Goal: Communication & Community: Answer question/provide support

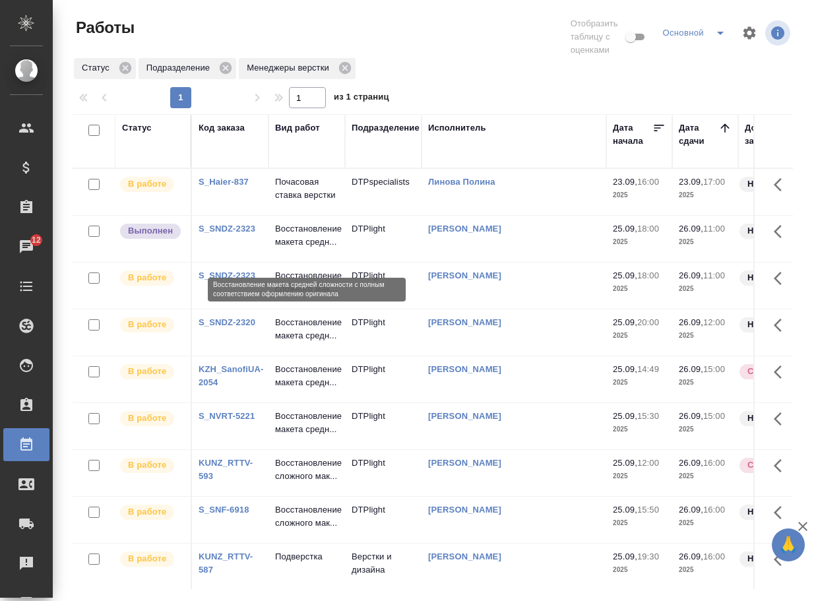
click at [302, 249] on p "Восстановление макета средн..." at bounding box center [306, 235] width 63 height 26
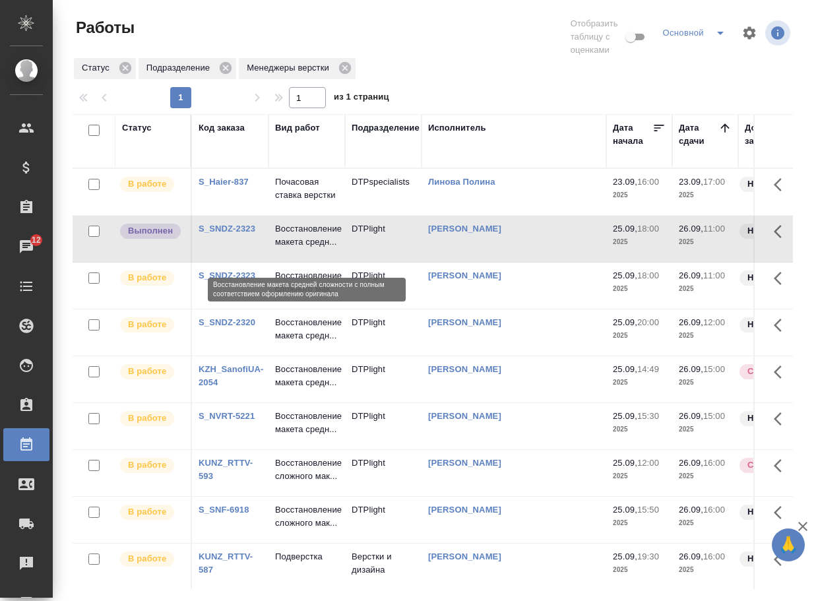
click at [302, 249] on p "Восстановление макета средн..." at bounding box center [306, 235] width 63 height 26
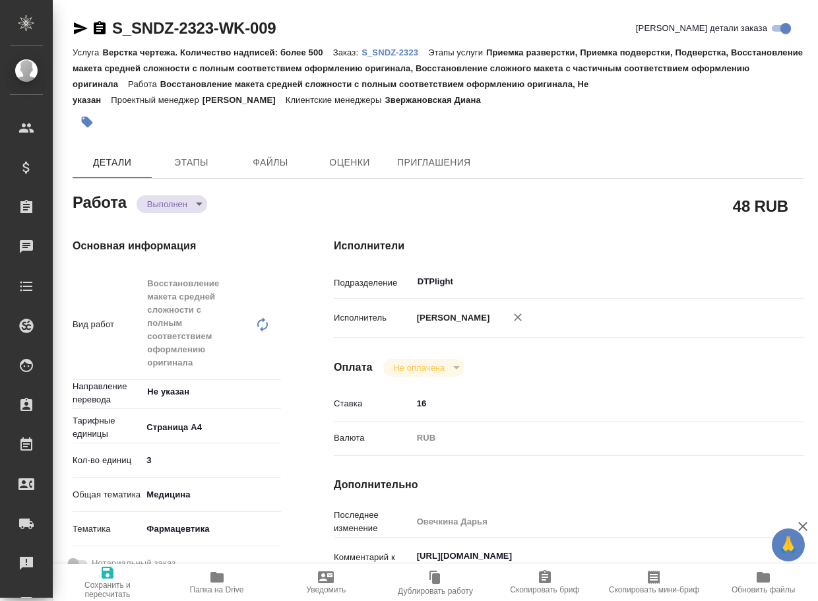
type textarea "x"
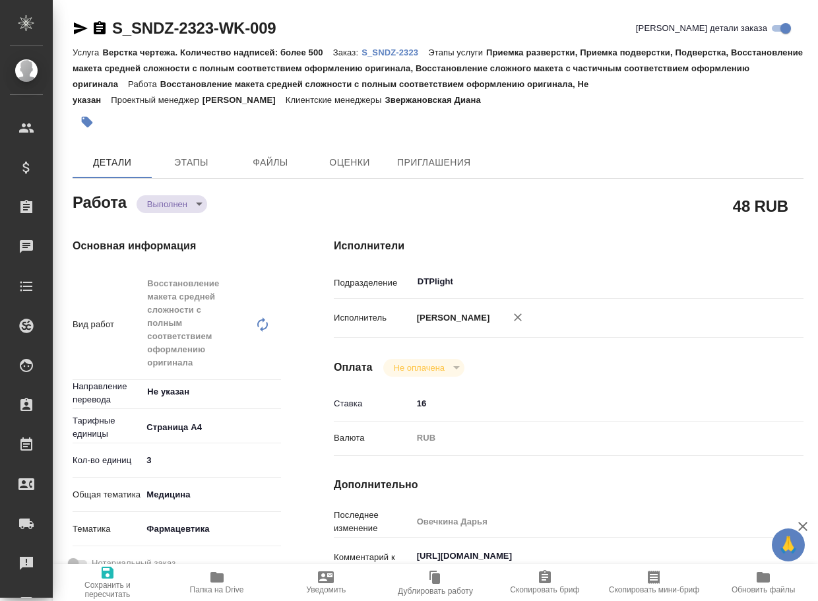
type textarea "x"
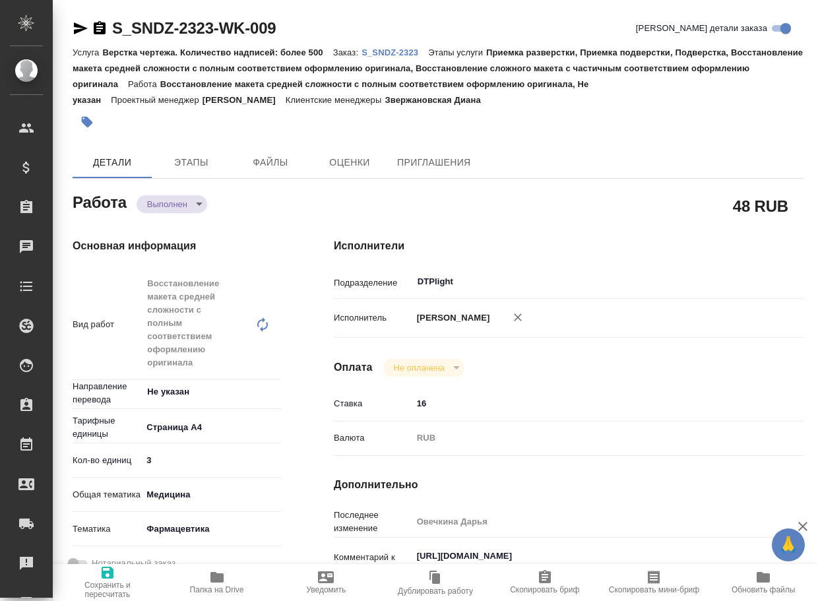
type textarea "x"
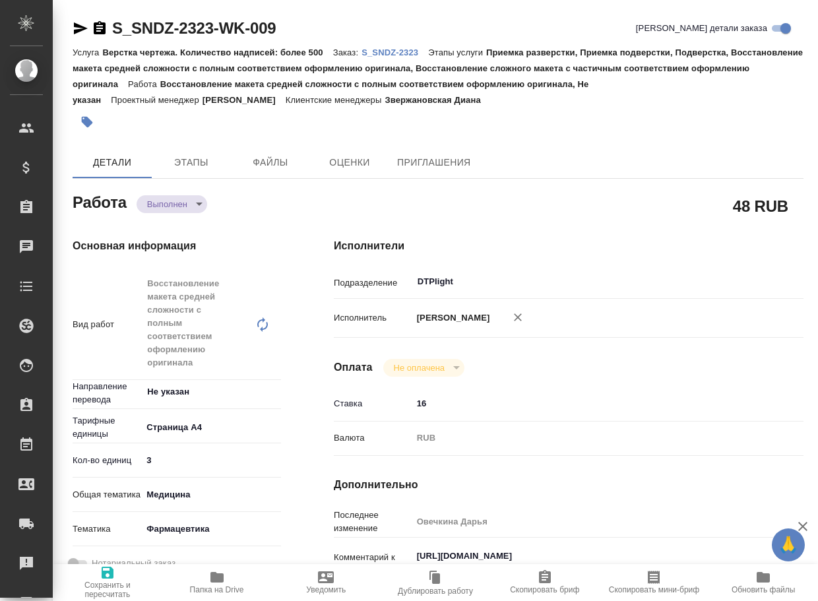
type textarea "x"
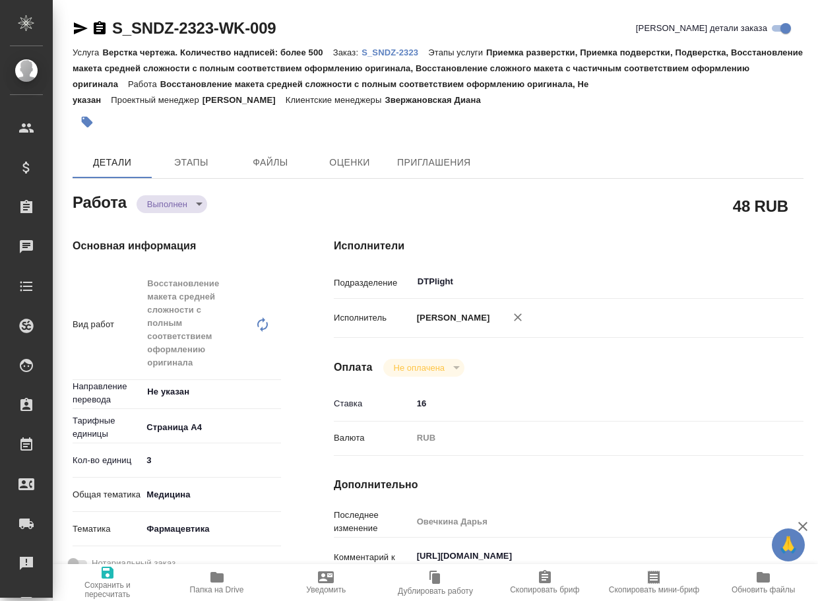
type textarea "x"
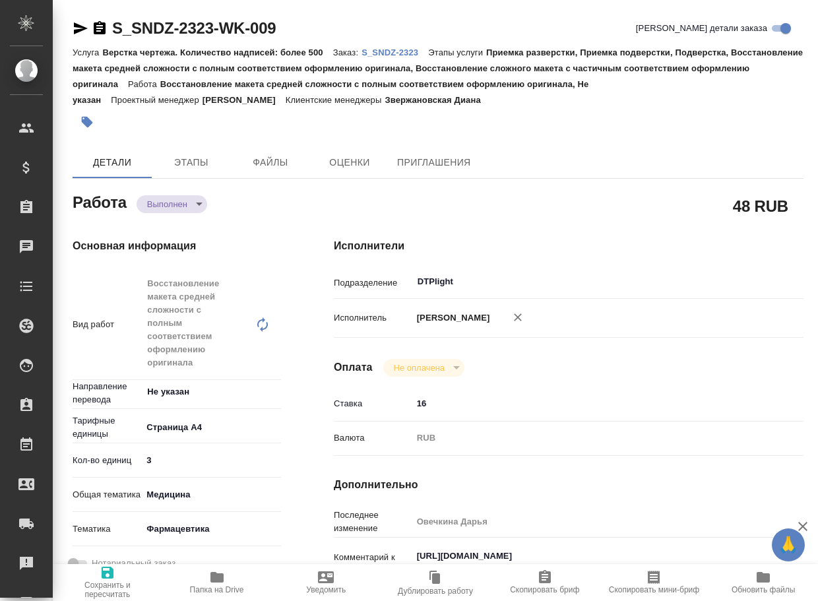
type textarea "x"
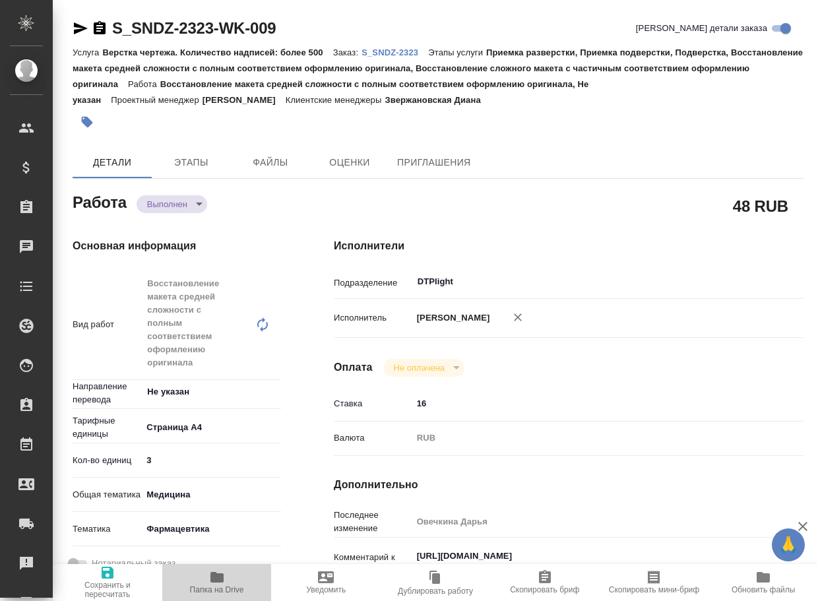
click at [213, 589] on span "Папка на Drive" at bounding box center [217, 589] width 54 height 9
click at [173, 205] on body "🙏 .cls-1 fill:#fff; AWATERA Arsenyeva [PERSON_NAME] Спецификации Заказы 12 Чаты…" at bounding box center [409, 300] width 818 height 601
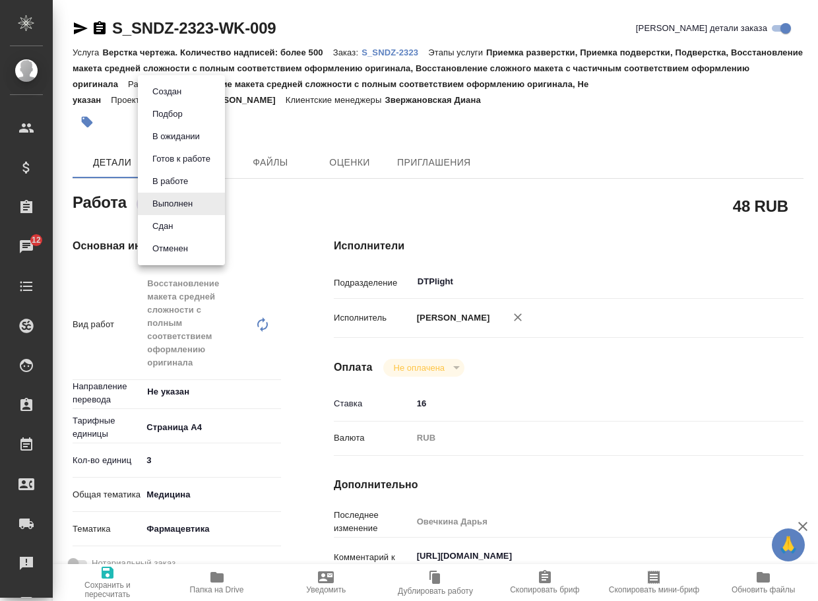
click at [167, 228] on button "Сдан" at bounding box center [162, 226] width 28 height 15
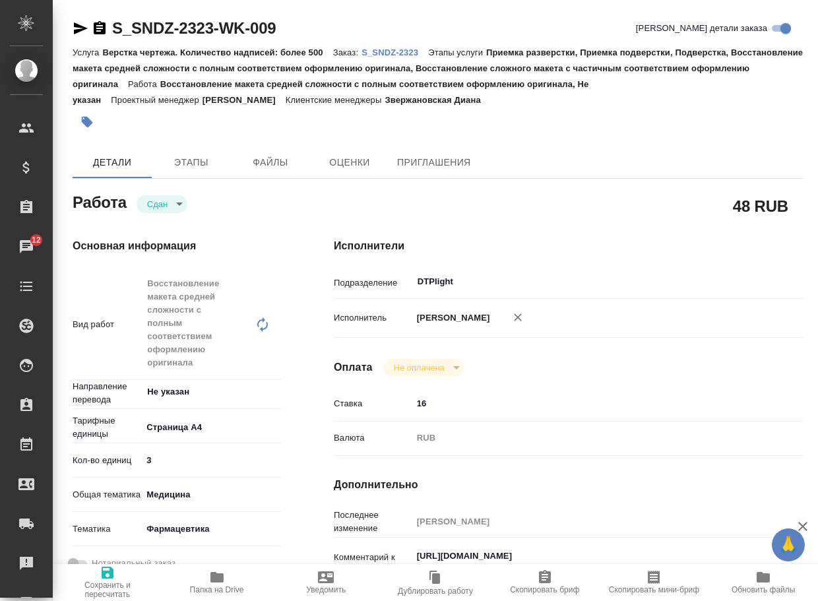
type textarea "x"
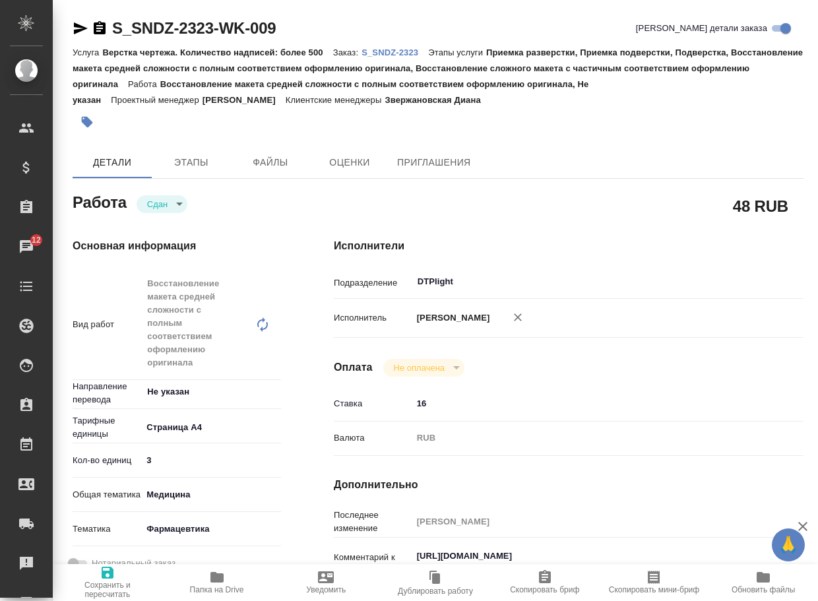
type textarea "x"
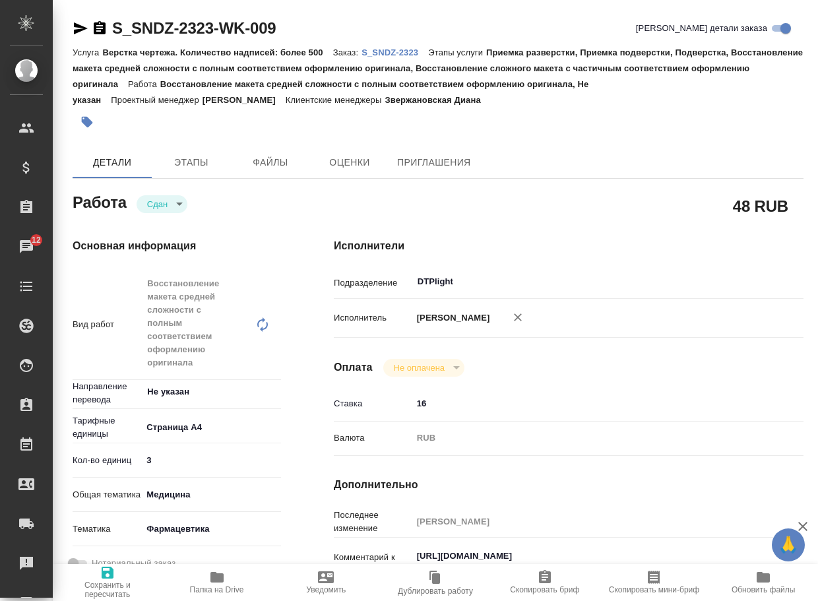
type textarea "x"
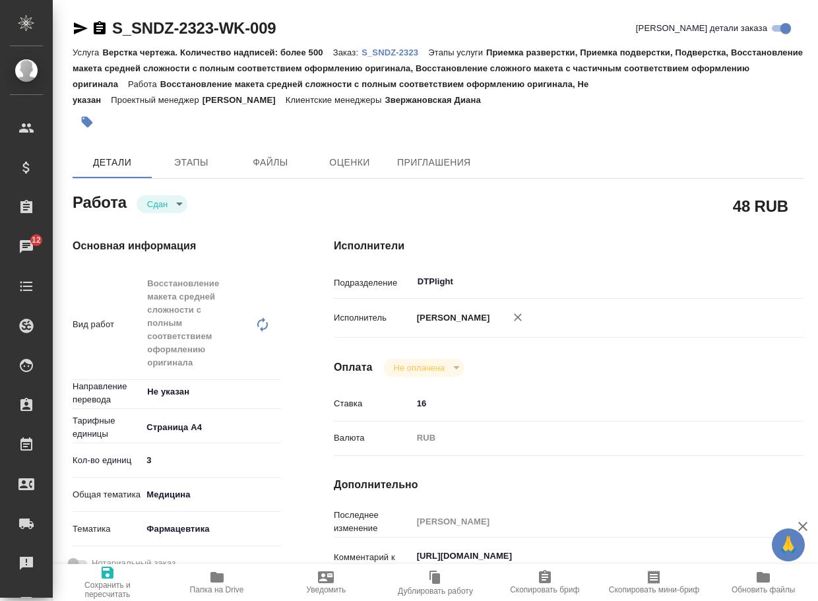
click at [428, 56] on p "S_SNDZ-2323" at bounding box center [395, 53] width 67 height 10
type textarea "x"
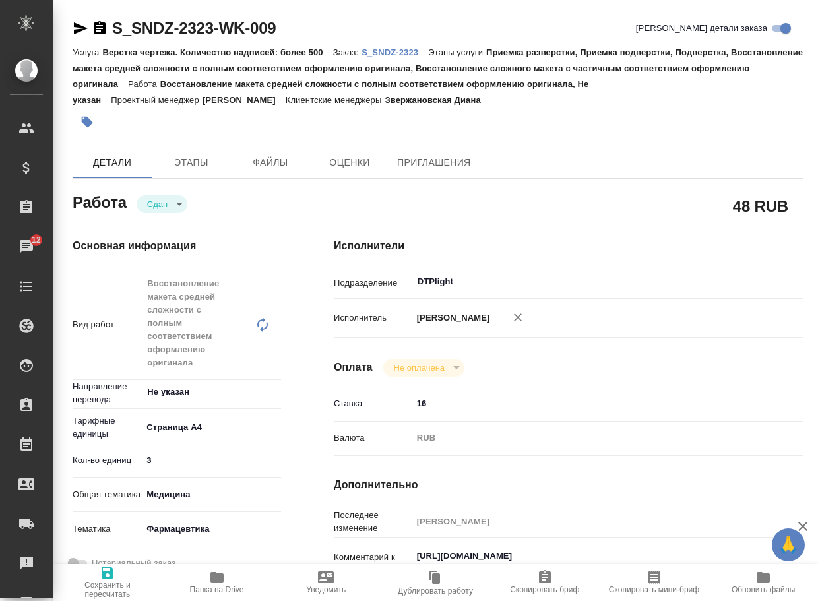
type textarea "x"
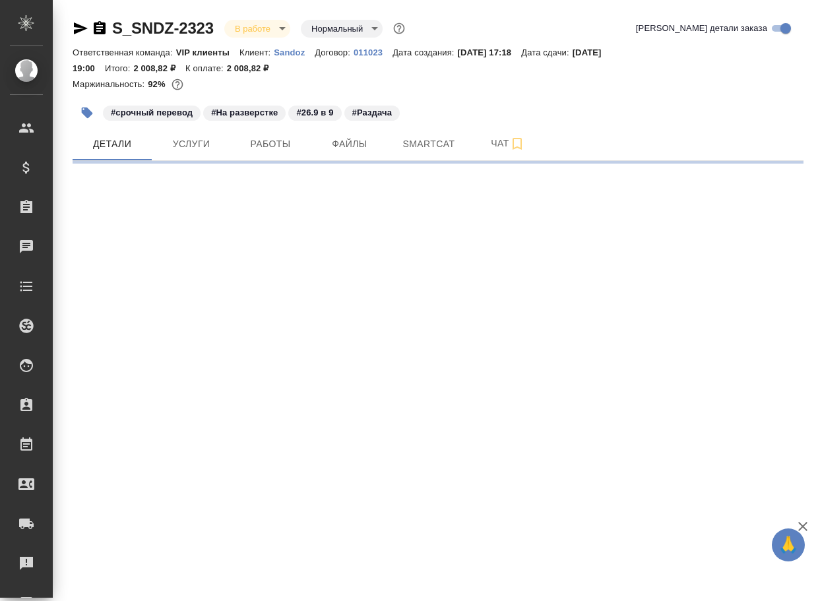
select select "RU"
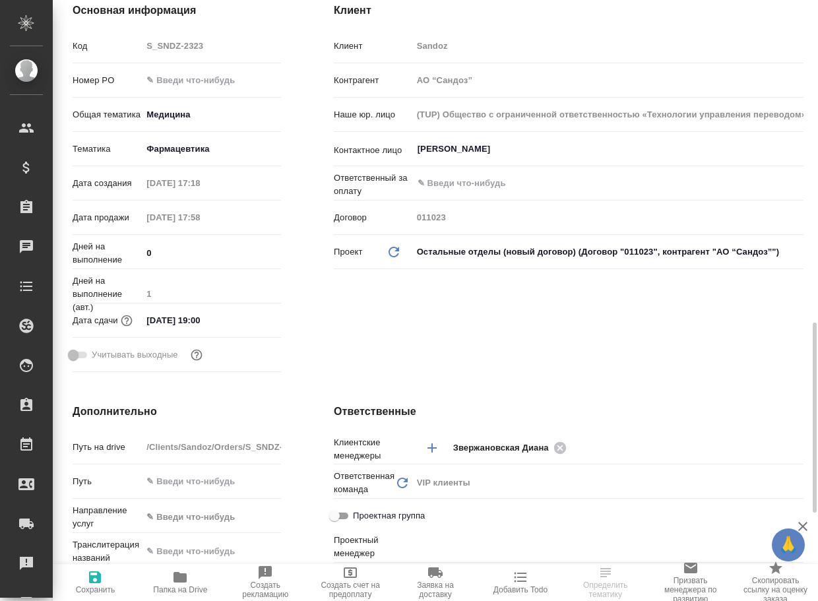
type textarea "x"
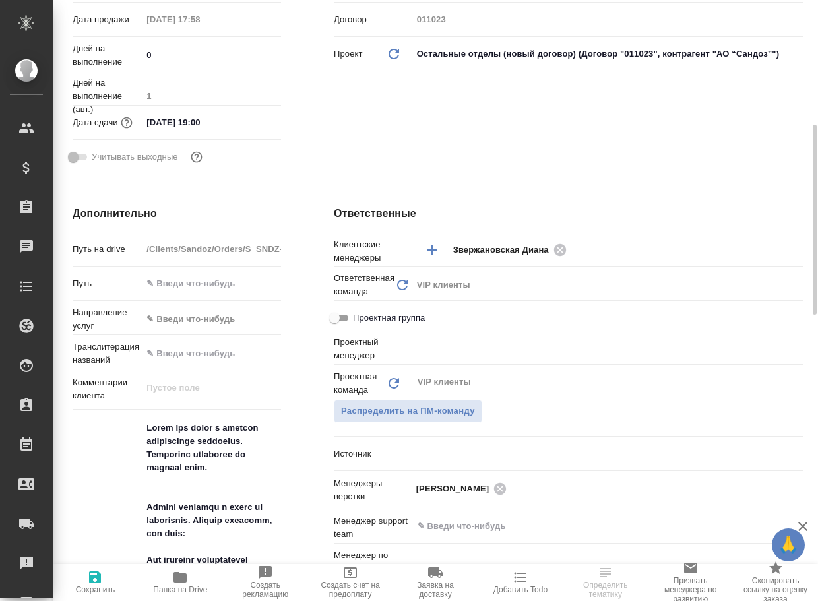
type input "[PERSON_NAME]"
type input "Комаров Роман"
type textarea "x"
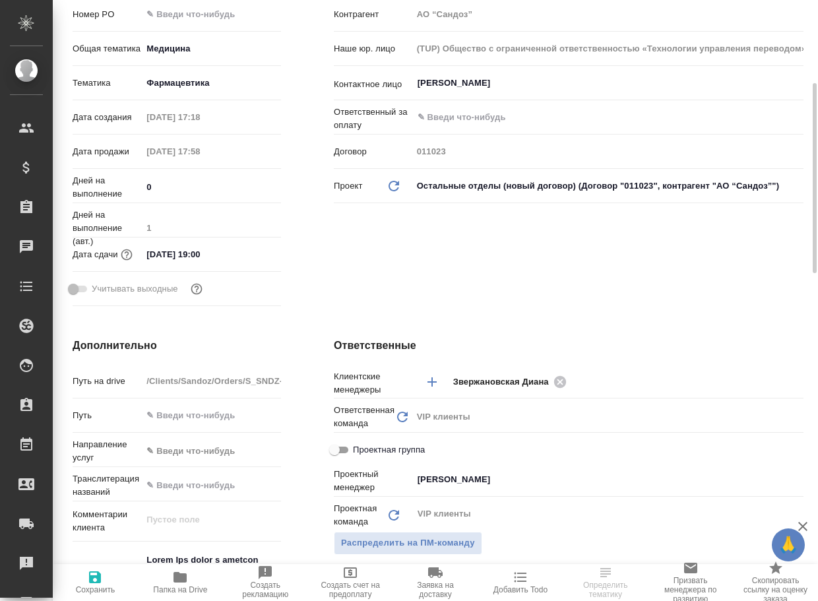
scroll to position [0, 0]
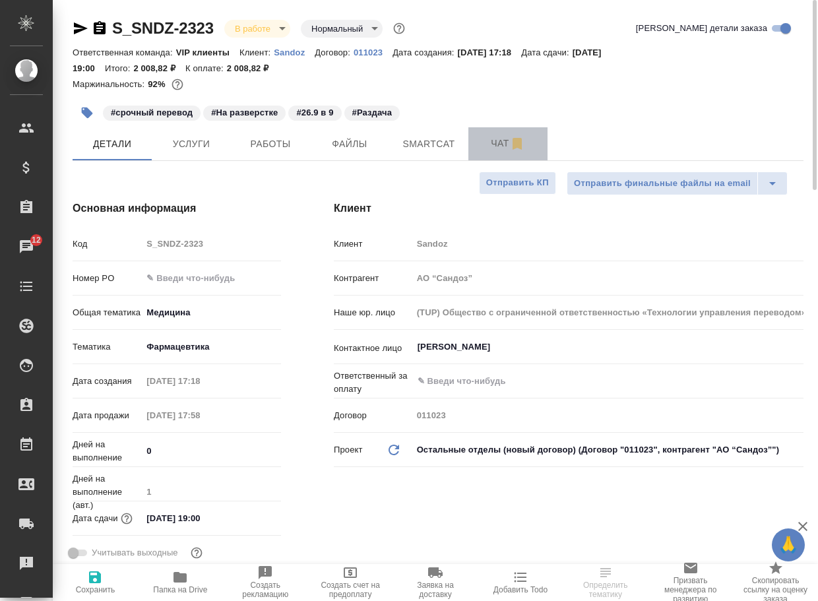
click at [496, 145] on span "Чат" at bounding box center [507, 143] width 63 height 16
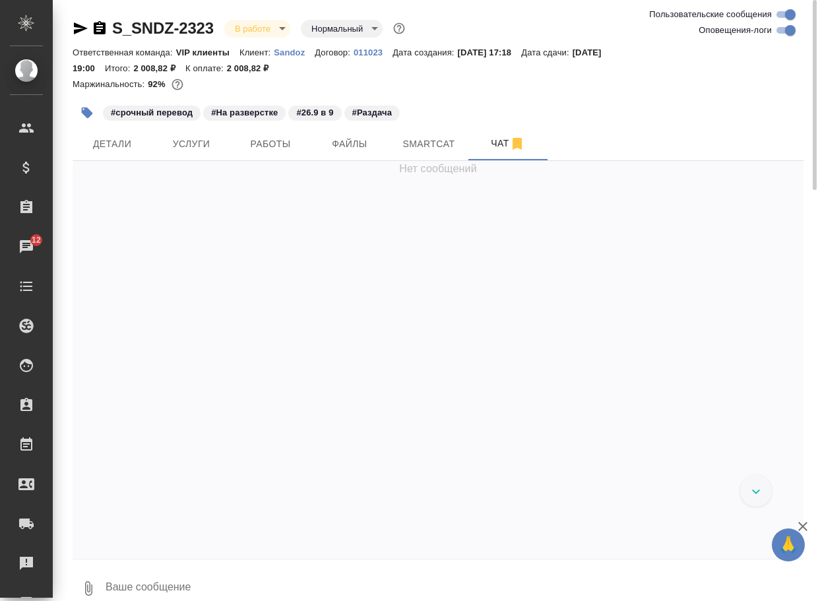
scroll to position [20247, 0]
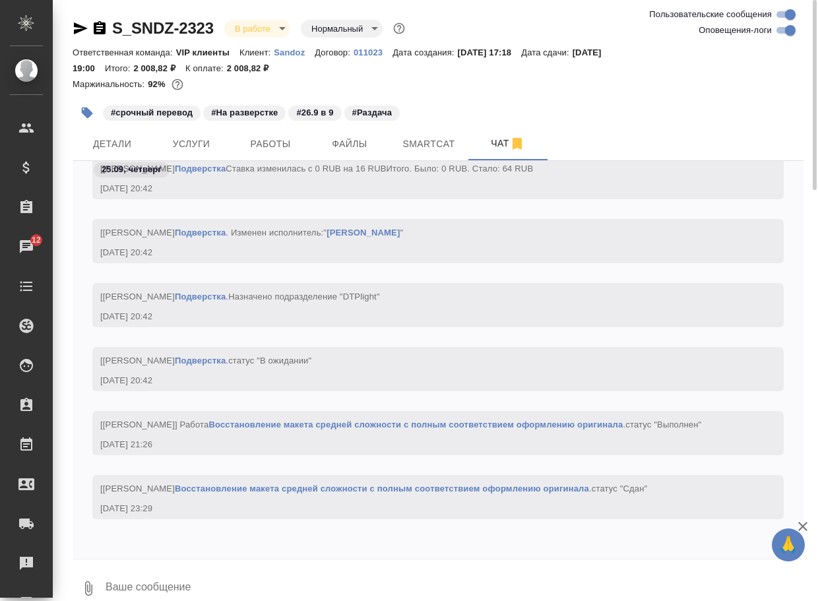
click at [127, 595] on textarea at bounding box center [453, 588] width 699 height 45
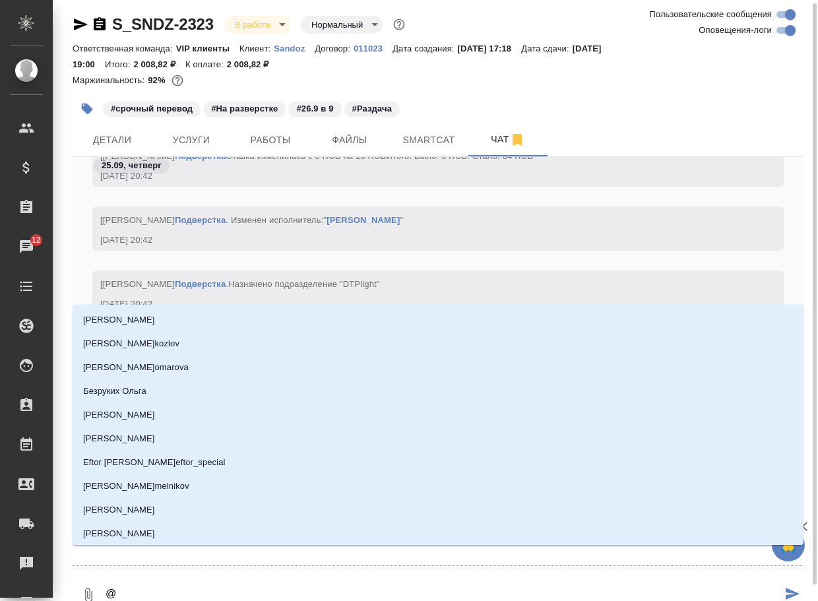
type textarea "@г"
type input "г"
type textarea "@го"
type input "го"
type textarea "@гор"
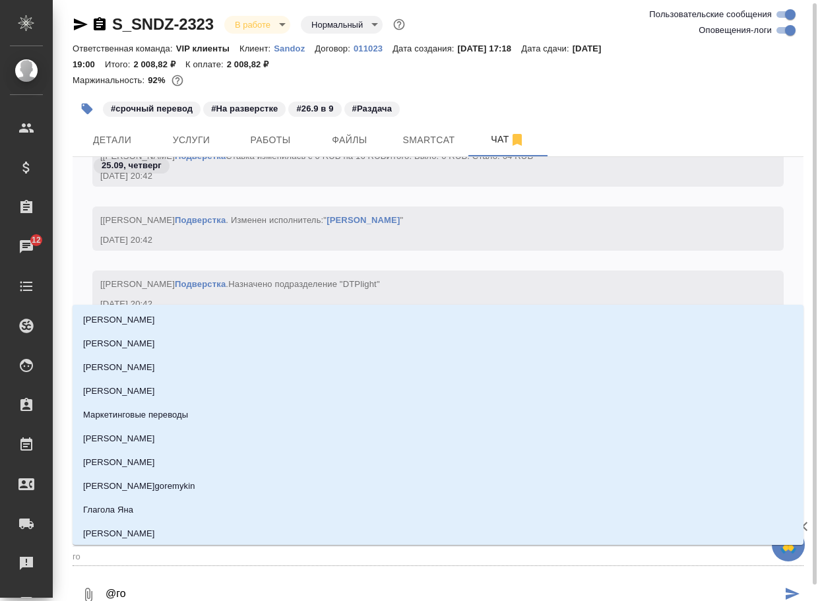
type input "гор"
type textarea "@горш"
type input "горш"
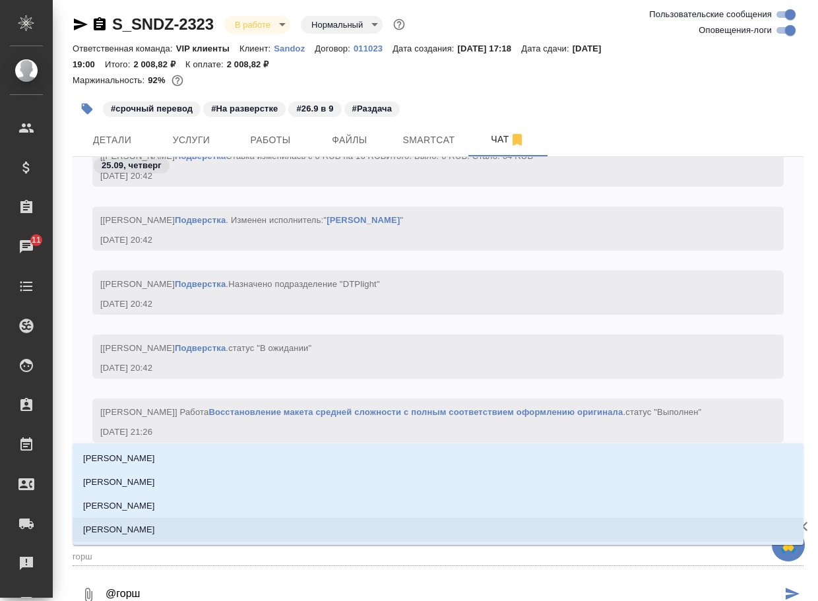
click at [193, 523] on li "[PERSON_NAME]" at bounding box center [438, 530] width 731 height 24
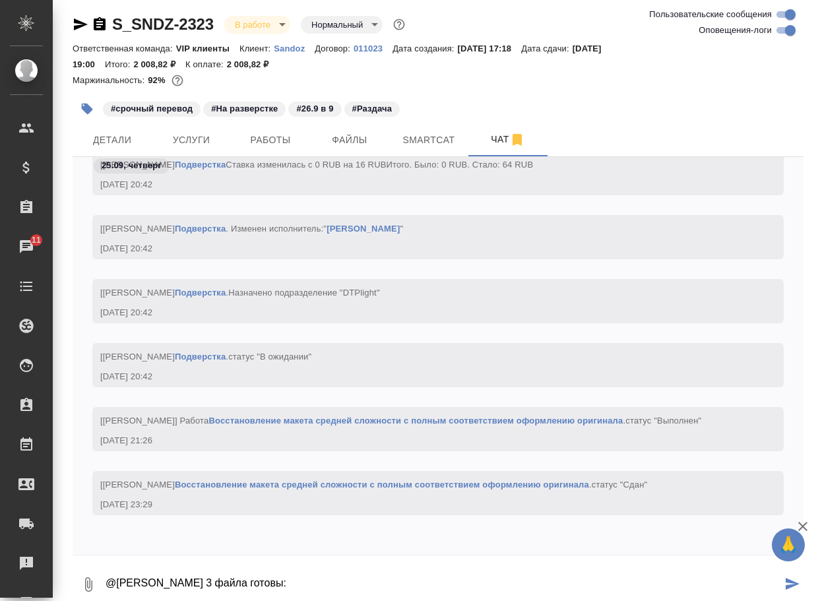
scroll to position [7, 0]
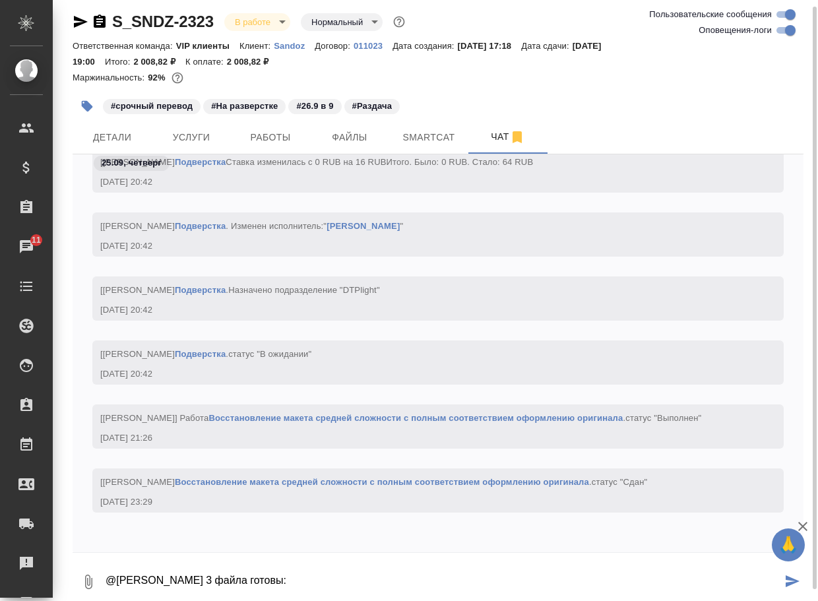
paste textarea "https://drive.awatera.com/apps/files/files/10505526?dir=/Shares/Sandoz/Orders/S…"
type textarea "@Горшкова Валентина 3 файла готовы: https://drive.awatera.com/apps/files/files/…"
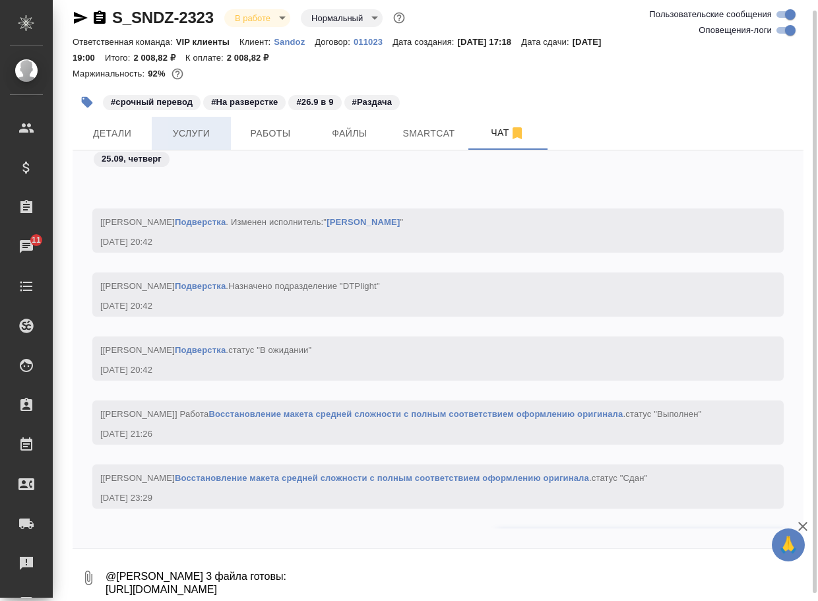
scroll to position [20338, 0]
